Goal: Check status: Check status

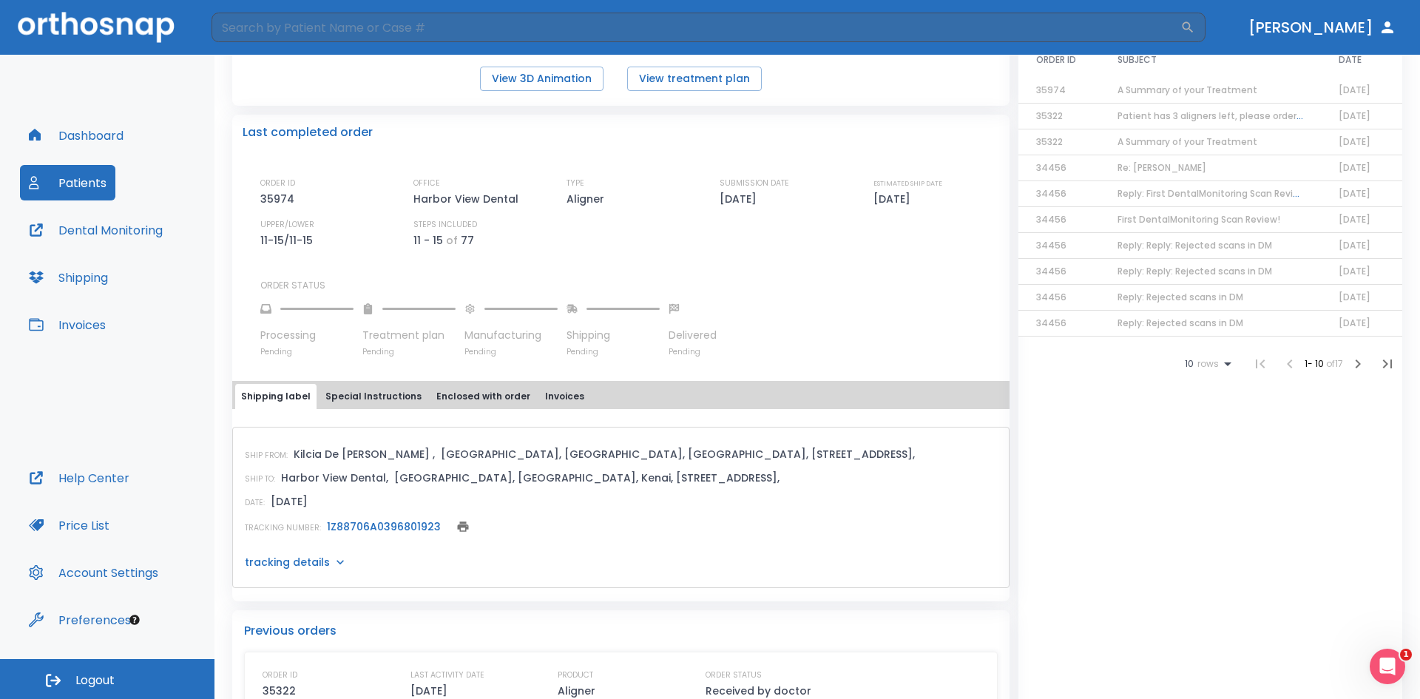
scroll to position [296, 0]
drag, startPoint x: 0, startPoint y: 0, endPoint x: 546, endPoint y: 622, distance: 827.5
click at [546, 622] on p "Previous orders" at bounding box center [621, 630] width 754 height 18
click at [398, 530] on link "1Z88706A0396801923" at bounding box center [384, 525] width 114 height 15
click at [81, 186] on button "Patients" at bounding box center [67, 183] width 95 height 36
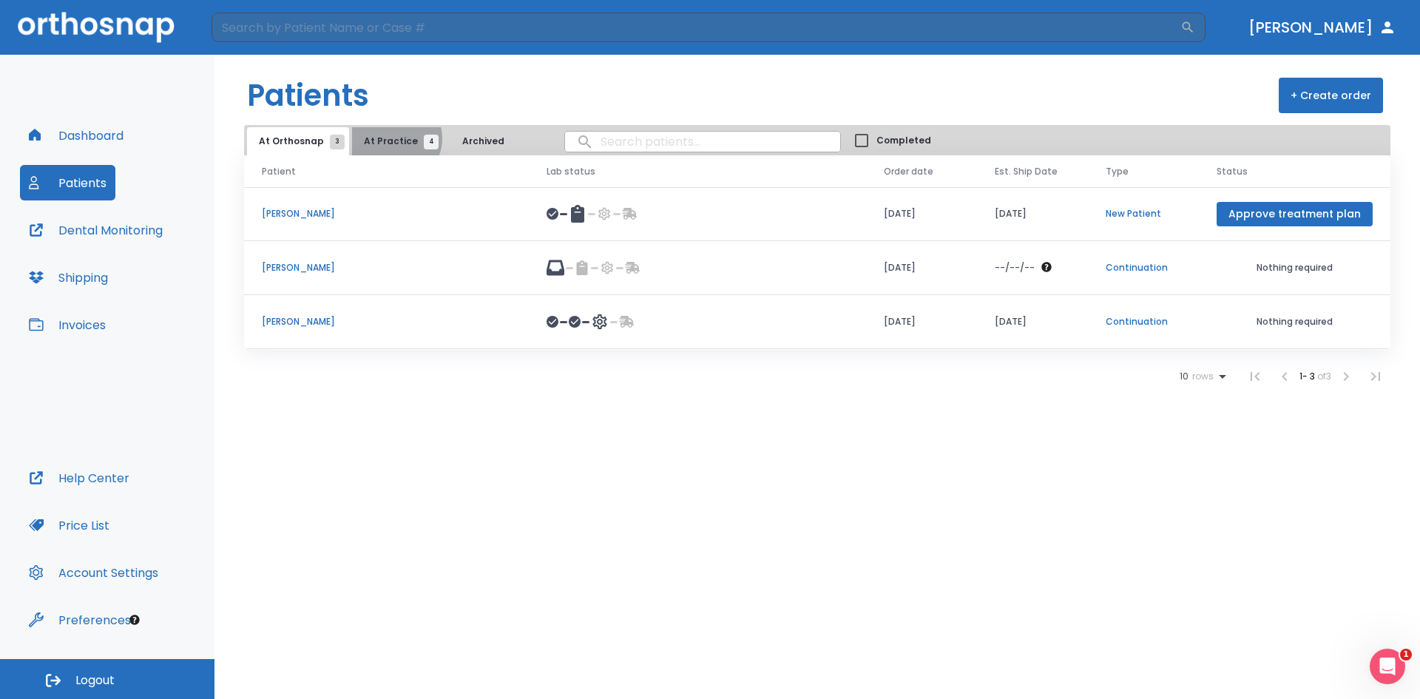
click at [390, 138] on span "At Practice 4" at bounding box center [397, 141] width 67 height 13
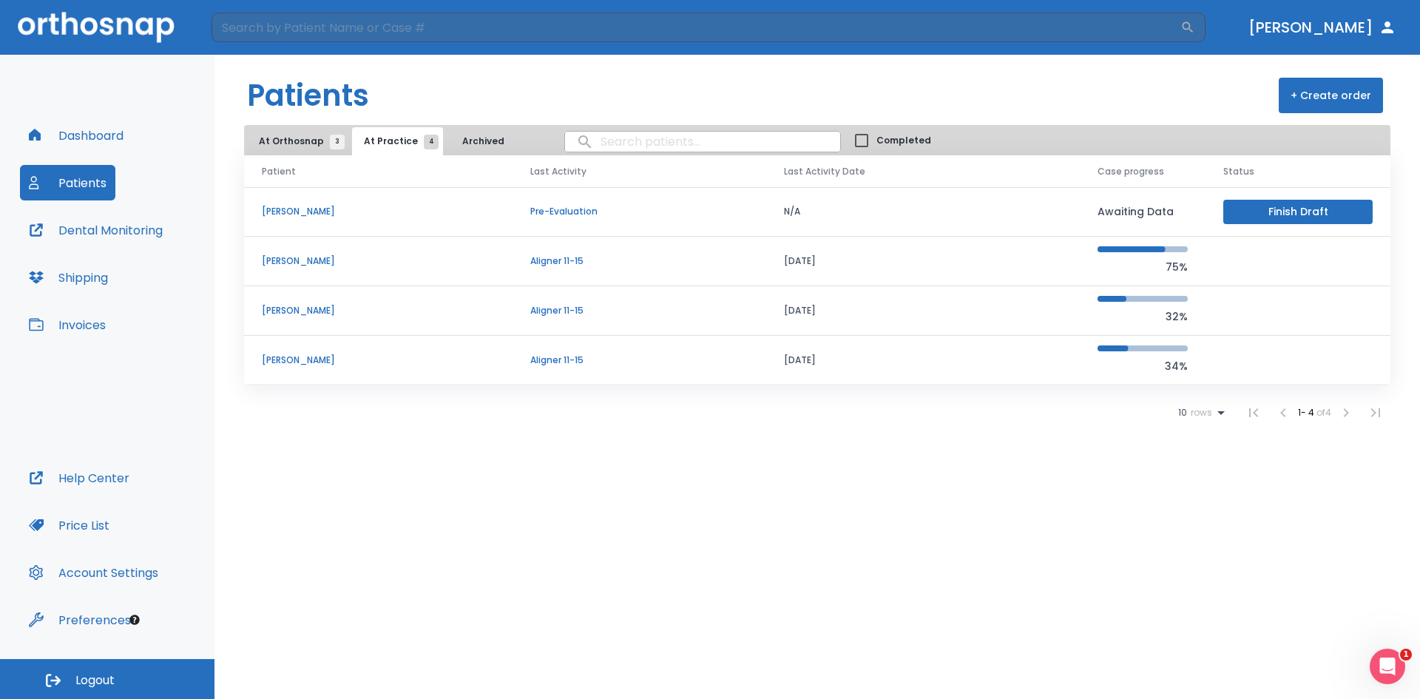
click at [300, 252] on td "[PERSON_NAME]" at bounding box center [378, 262] width 268 height 50
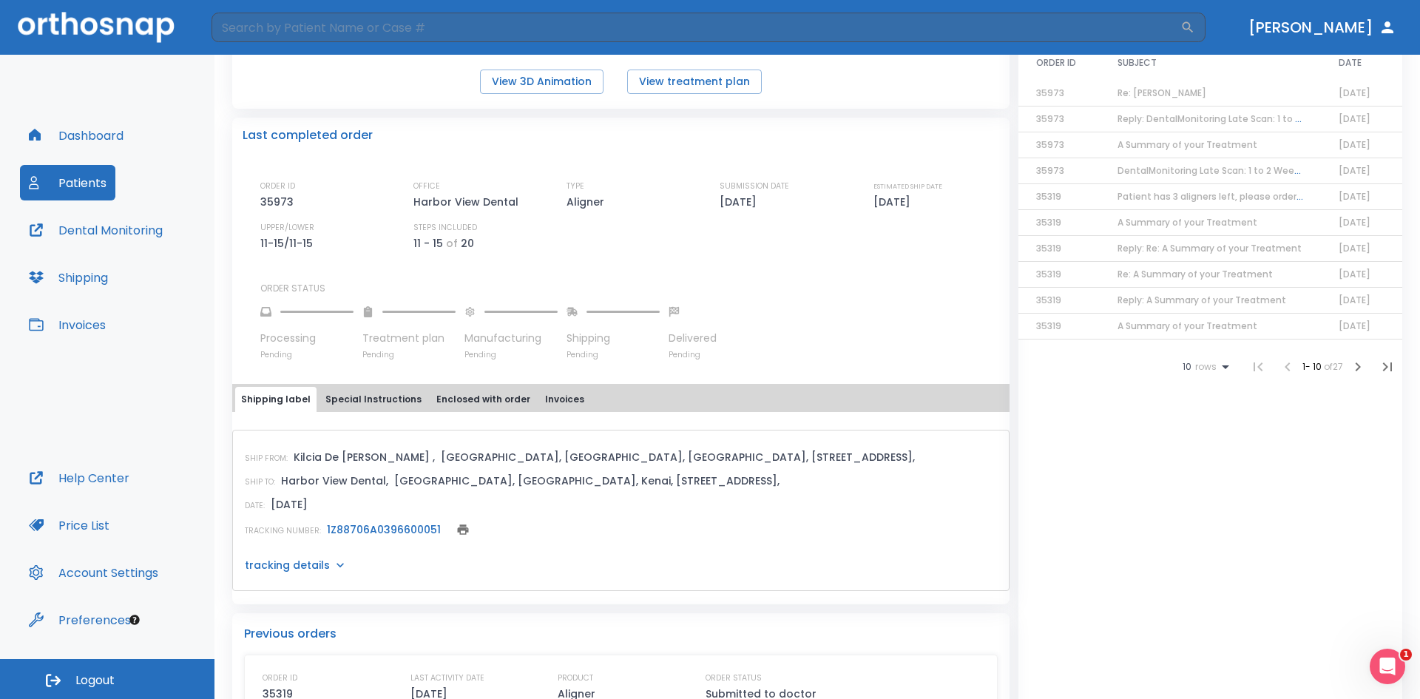
scroll to position [296, 0]
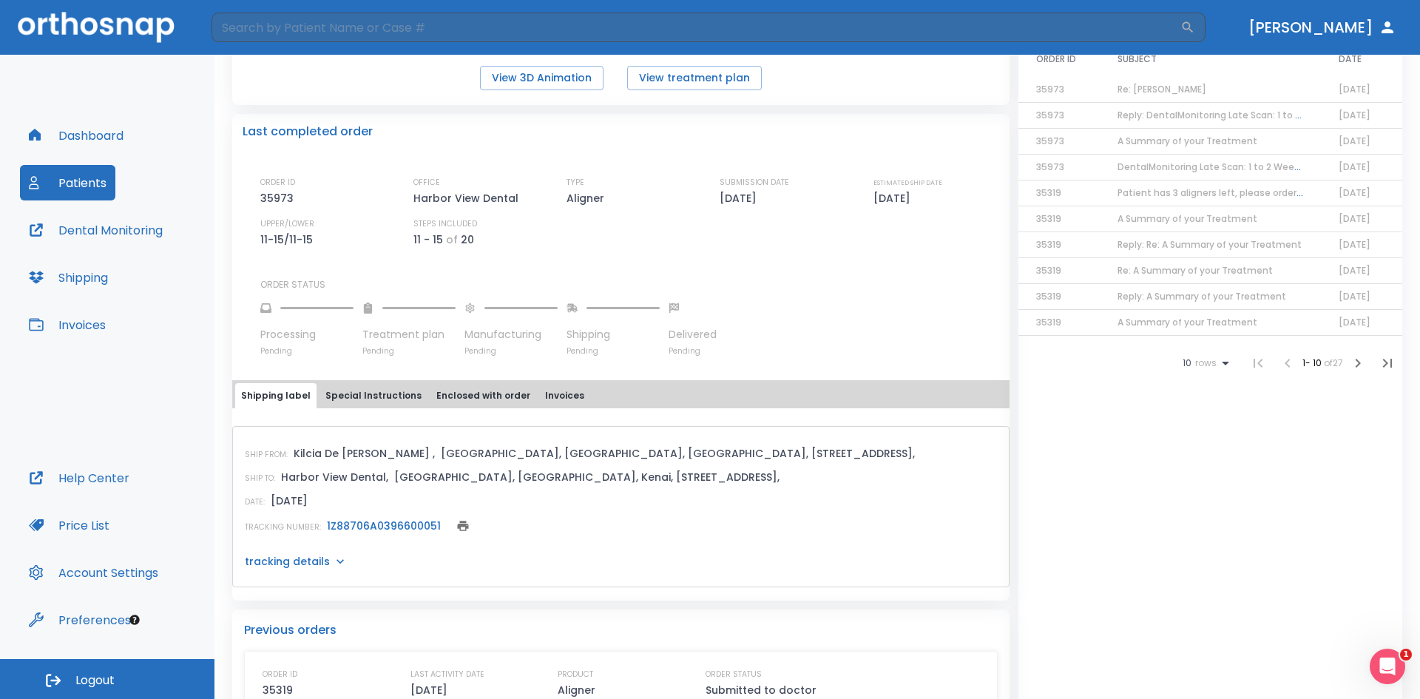
click at [378, 530] on link "1Z88706A0396600051" at bounding box center [384, 525] width 114 height 15
